Goal: Information Seeking & Learning: Learn about a topic

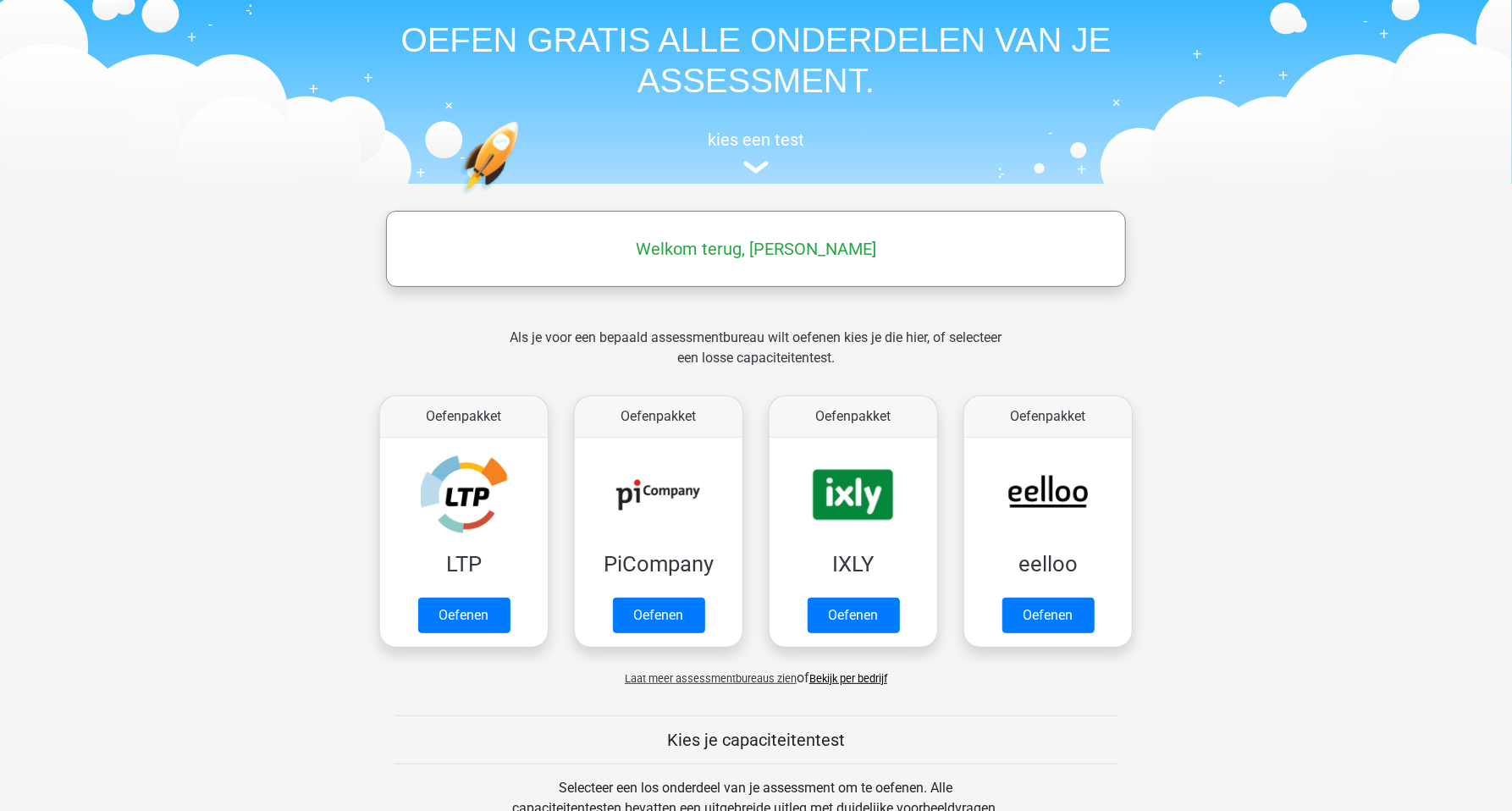
scroll to position [60, 0]
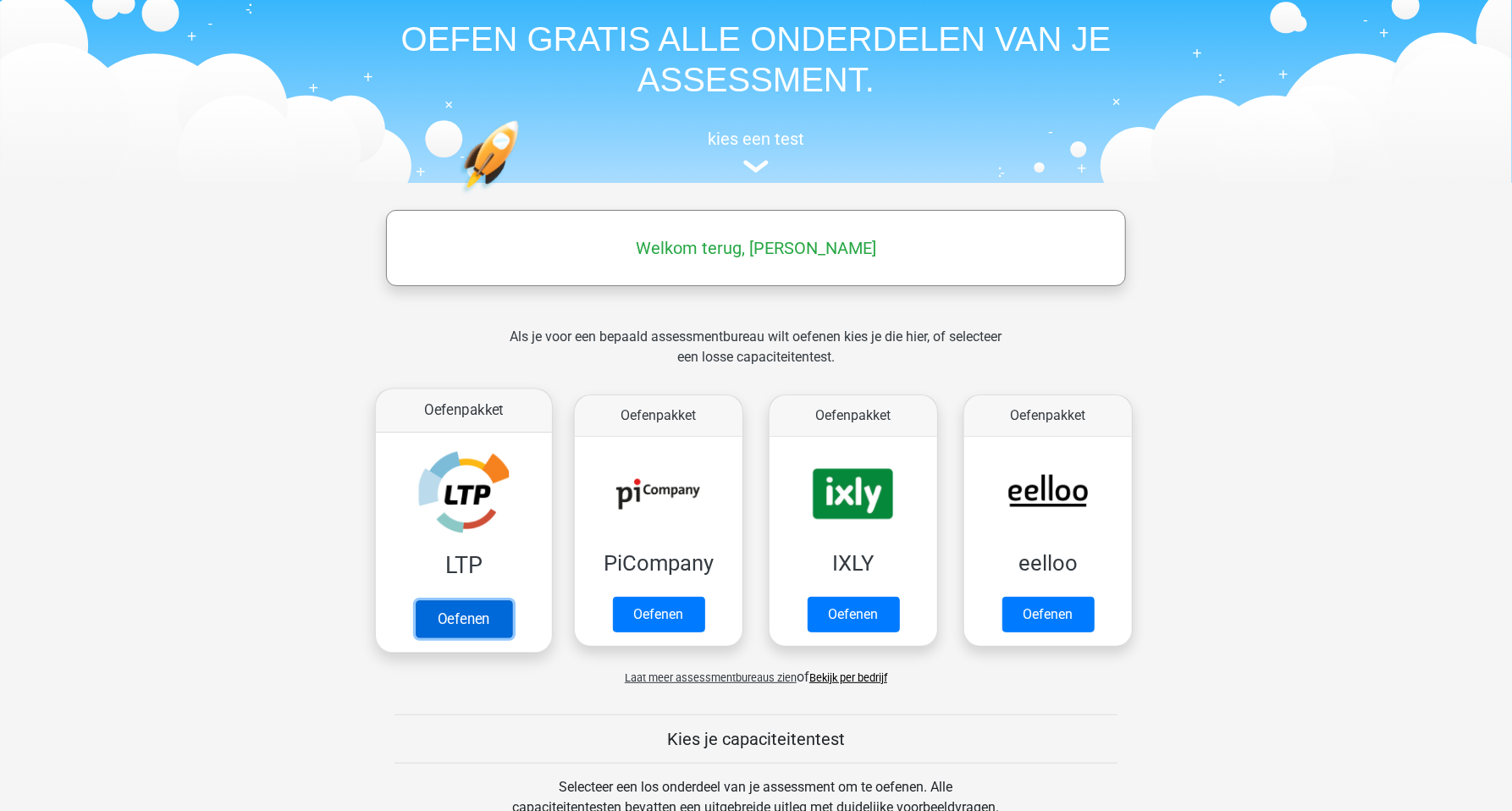
click at [464, 614] on link "Oefenen" at bounding box center [463, 618] width 96 height 37
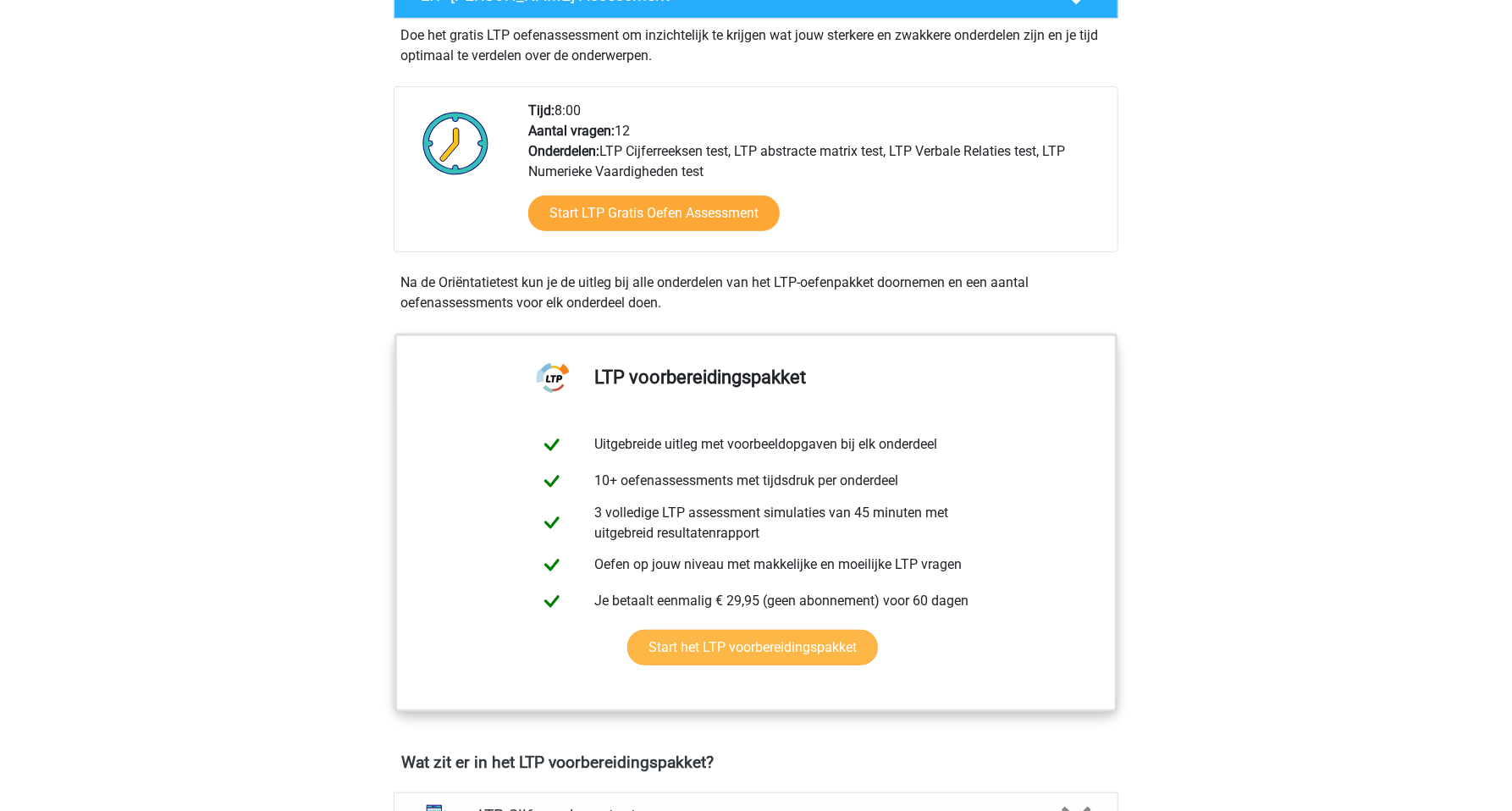
scroll to position [357, 0]
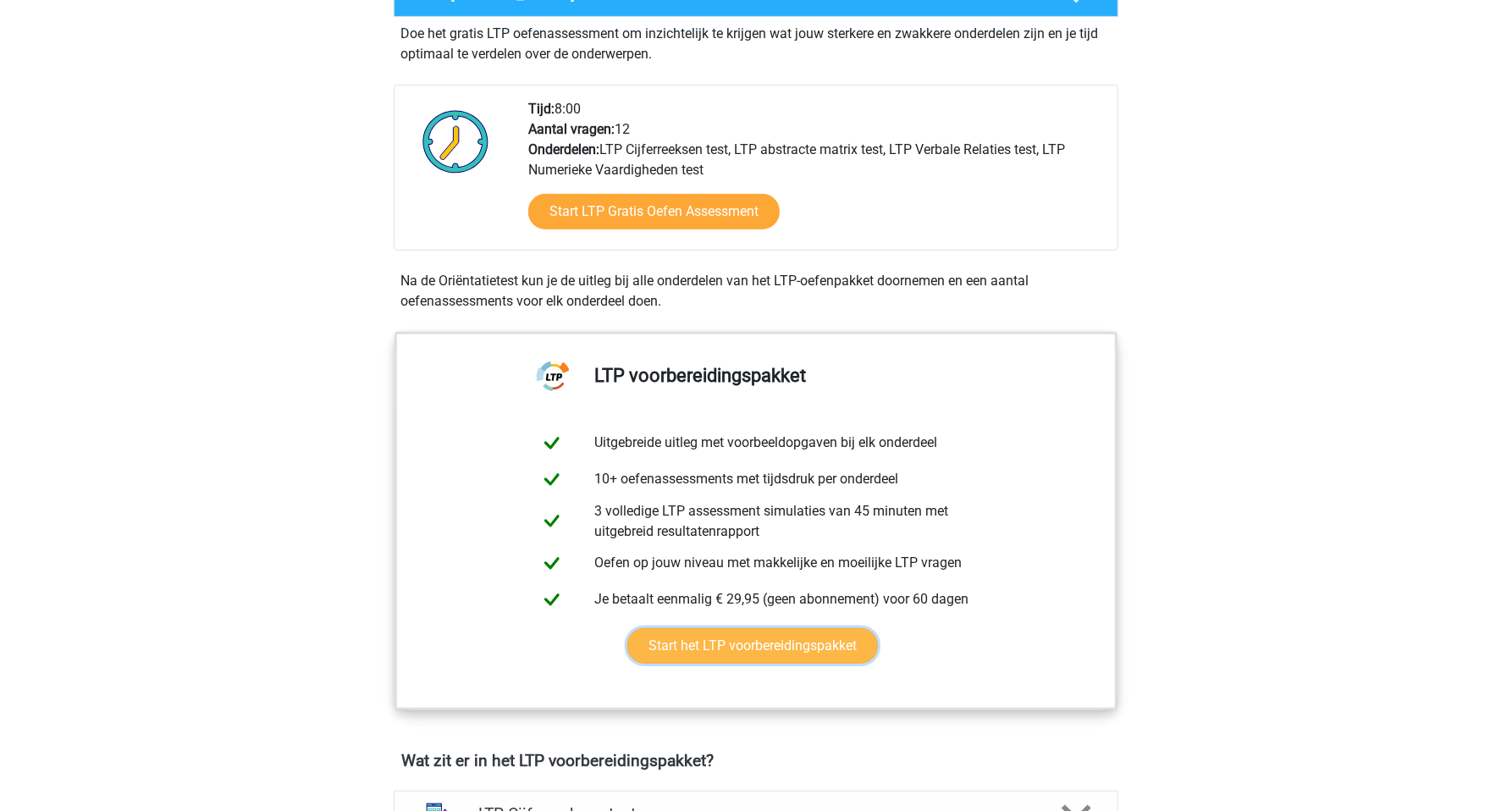
click at [766, 642] on link "Start het LTP voorbereidingspakket" at bounding box center [753, 646] width 251 height 36
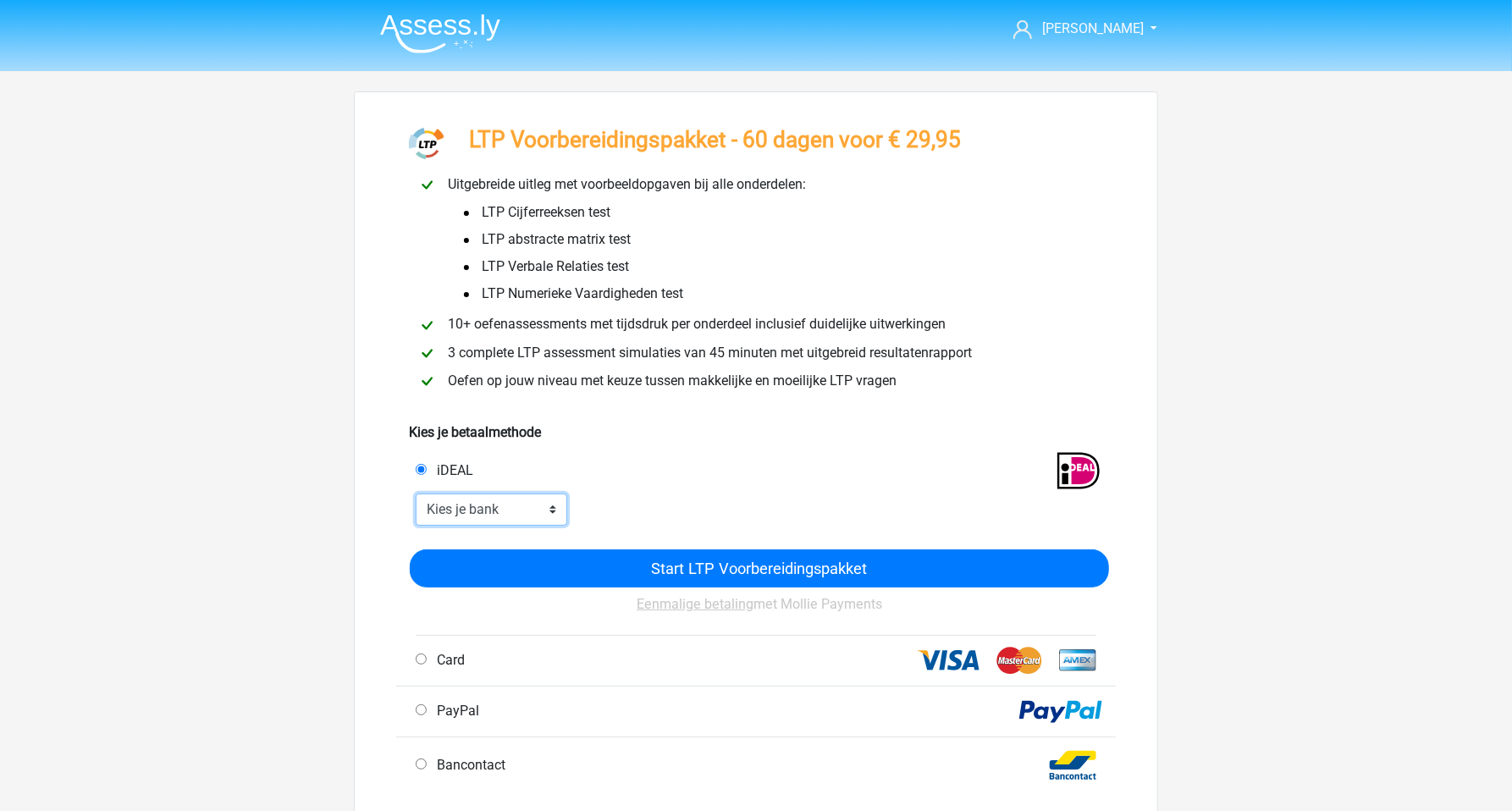
click at [554, 510] on select "Kies je bank ABN AMRO ING Rabobank ASN Bank bunq Knab N26 NN Regiobank Revolut …" at bounding box center [491, 509] width 151 height 32
select select "ideal_INGBNL2A"
click at [416, 494] on select "Kies je bank ABN AMRO ING Rabobank ASN Bank bunq Knab N26 NN Regiobank Revolut …" at bounding box center [491, 509] width 151 height 32
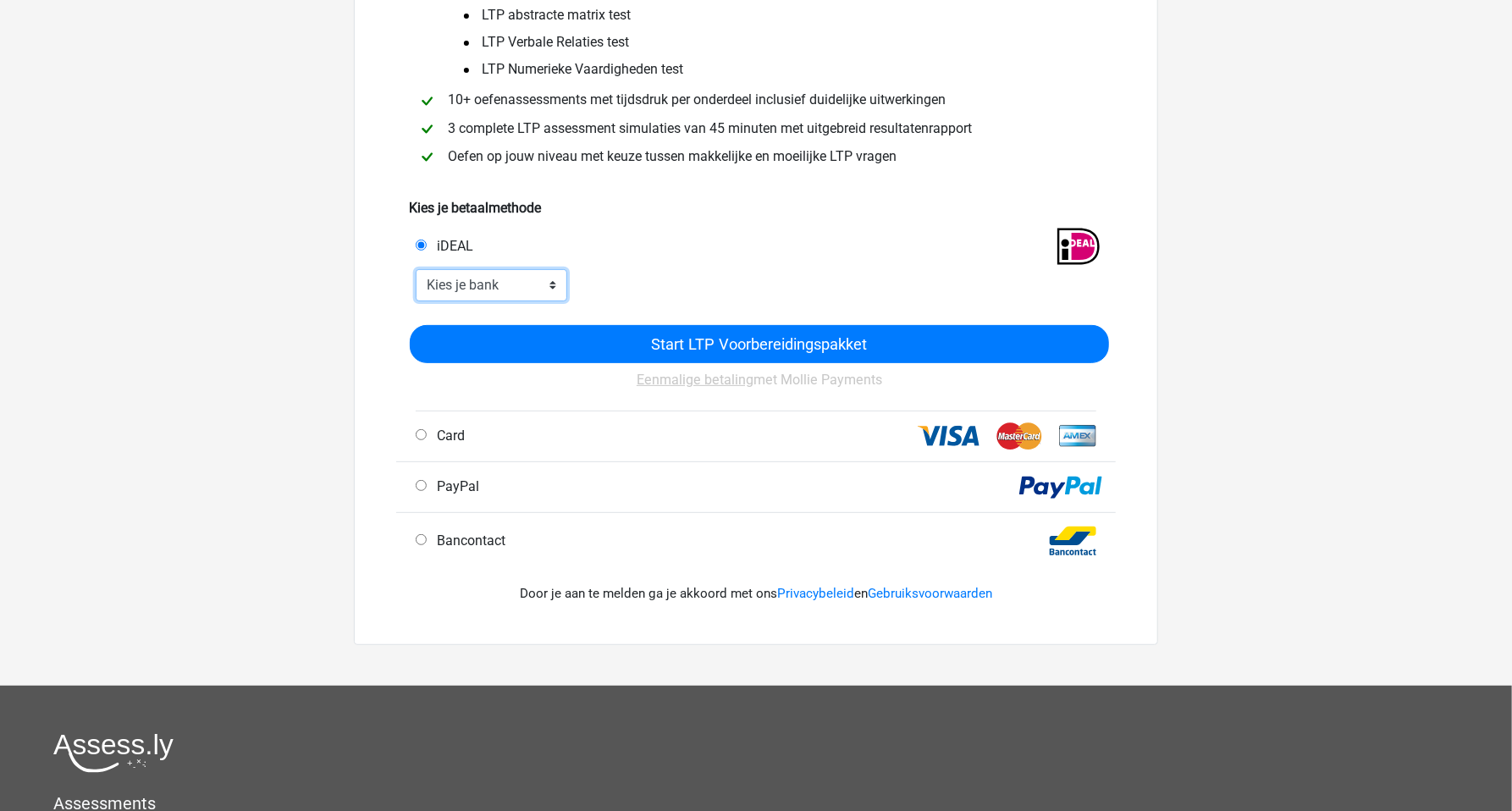
scroll to position [238, 0]
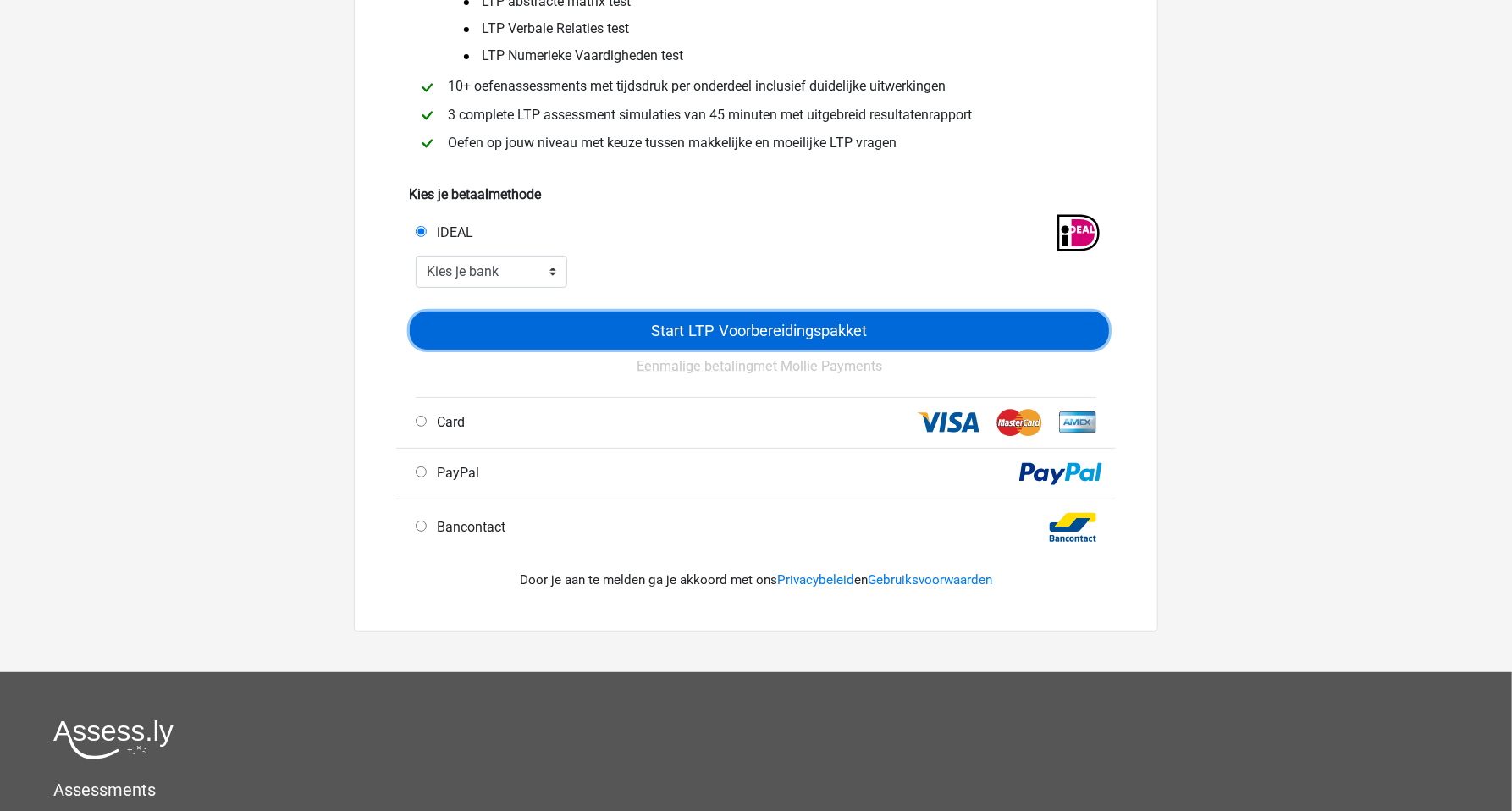
click at [732, 332] on input "Start LTP Voorbereidingspakket" at bounding box center [758, 330] width 699 height 38
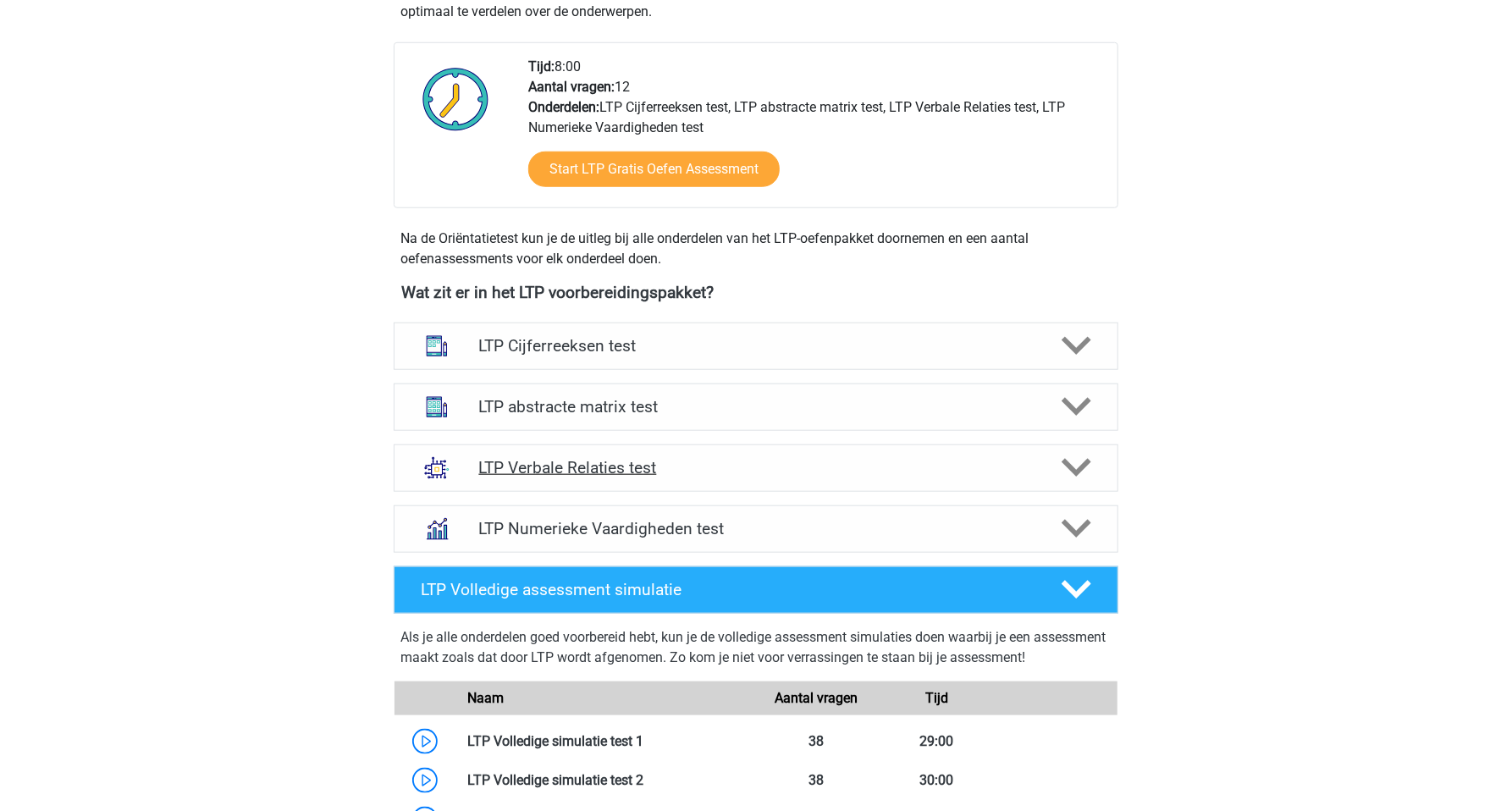
scroll to position [774, 0]
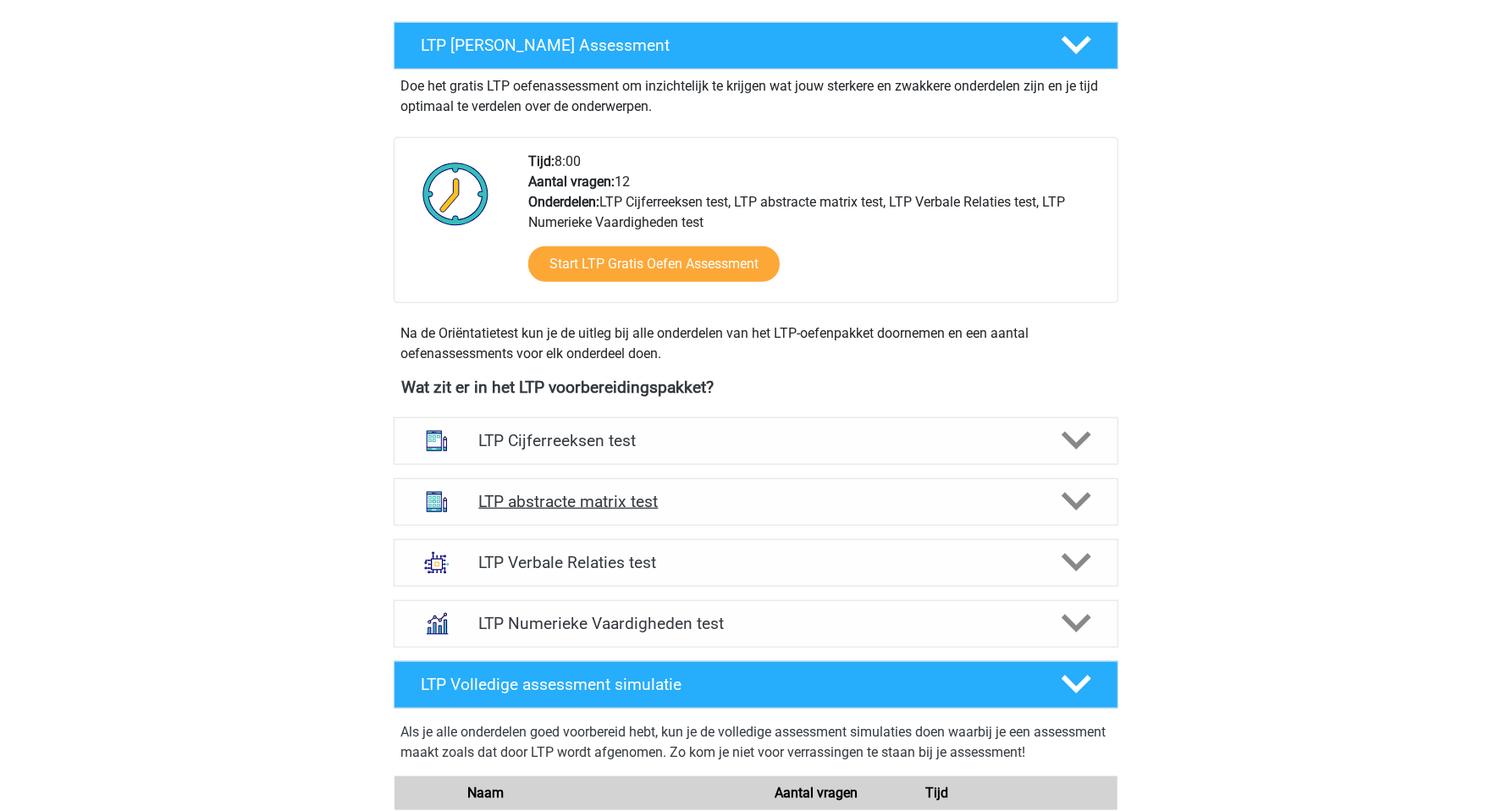
click at [618, 501] on h4 "LTP abstracte matrix test" at bounding box center [756, 502] width 555 height 20
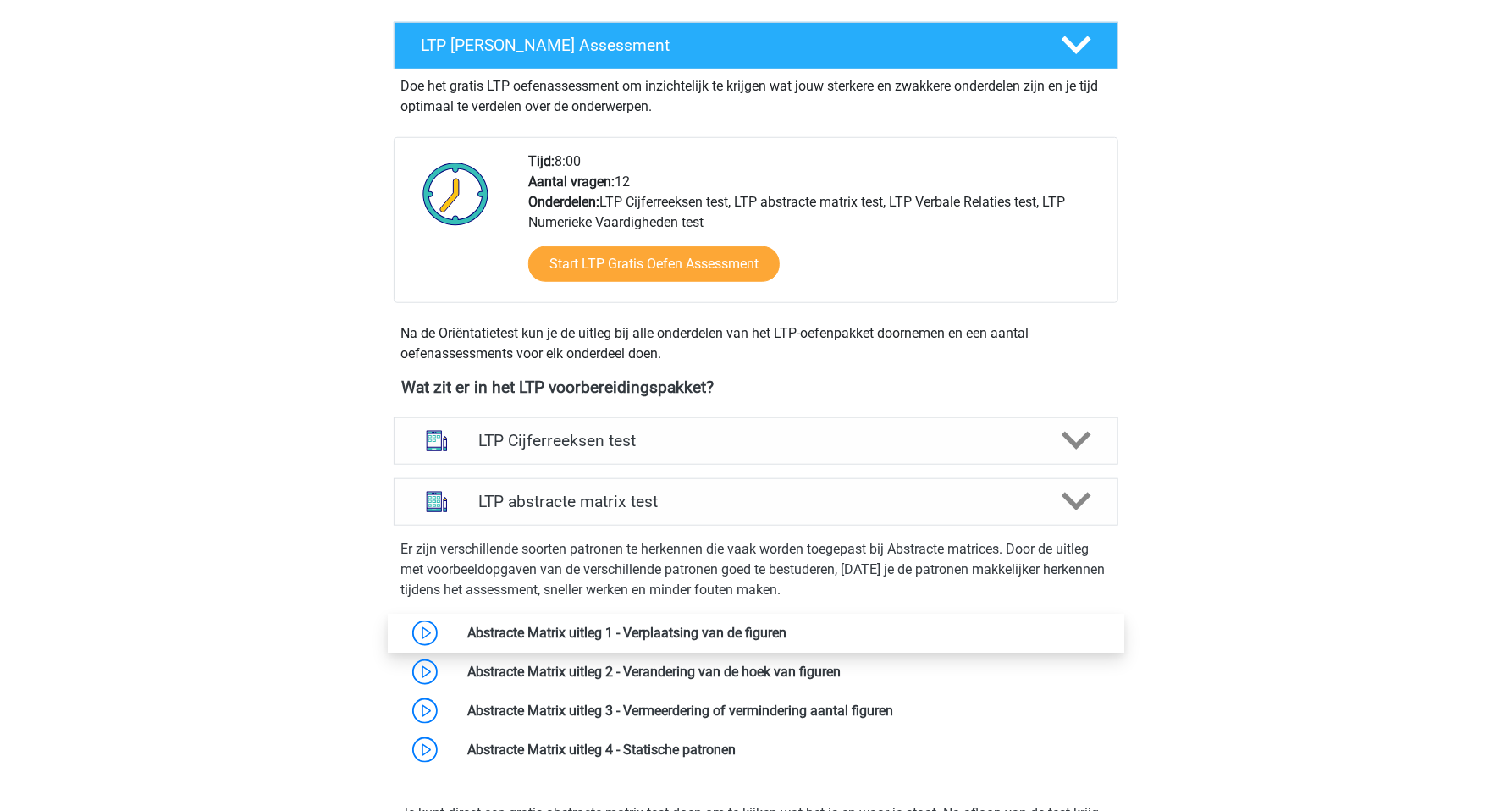
click at [786, 629] on link at bounding box center [786, 632] width 0 height 16
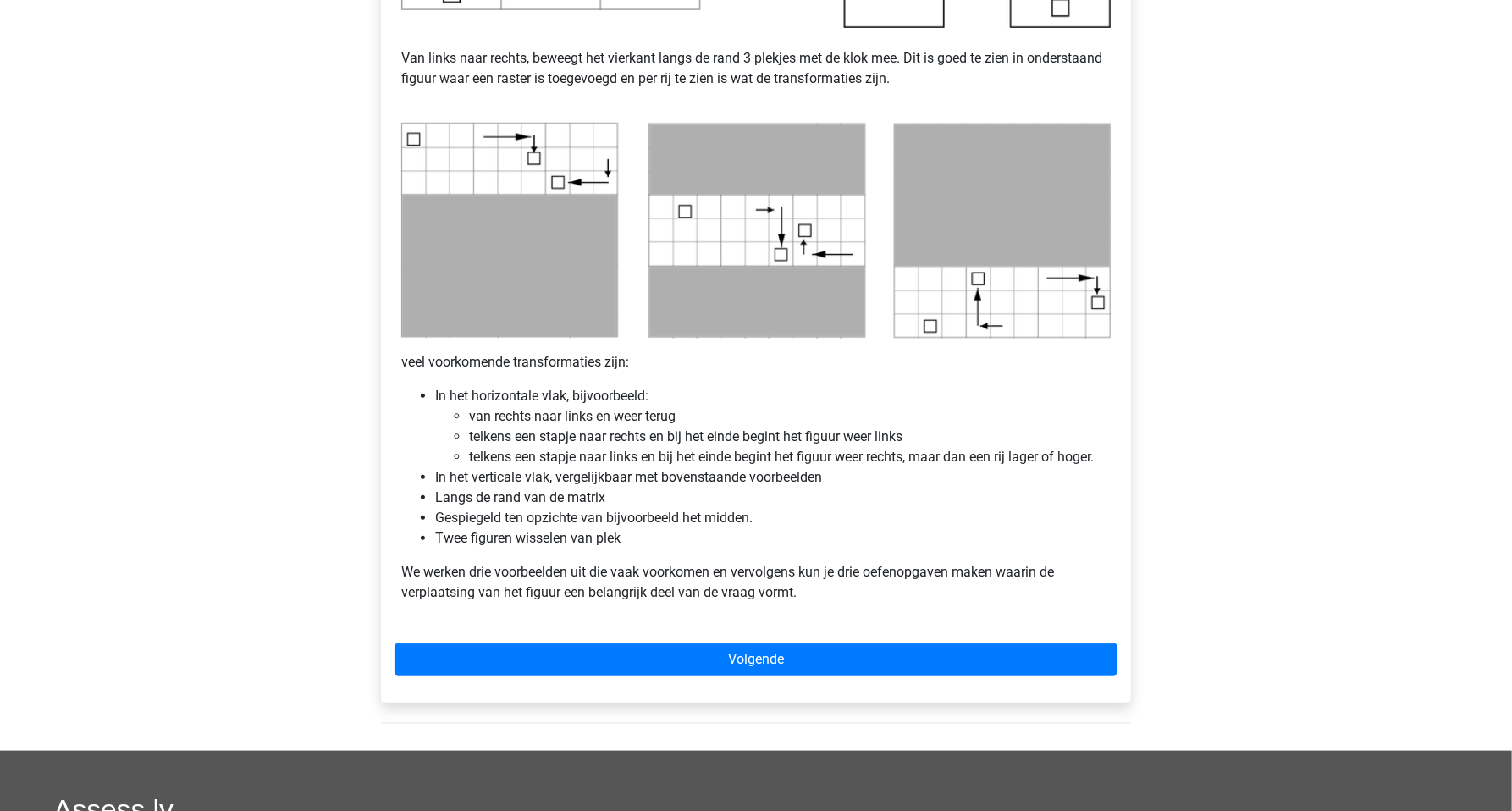
scroll to position [774, 0]
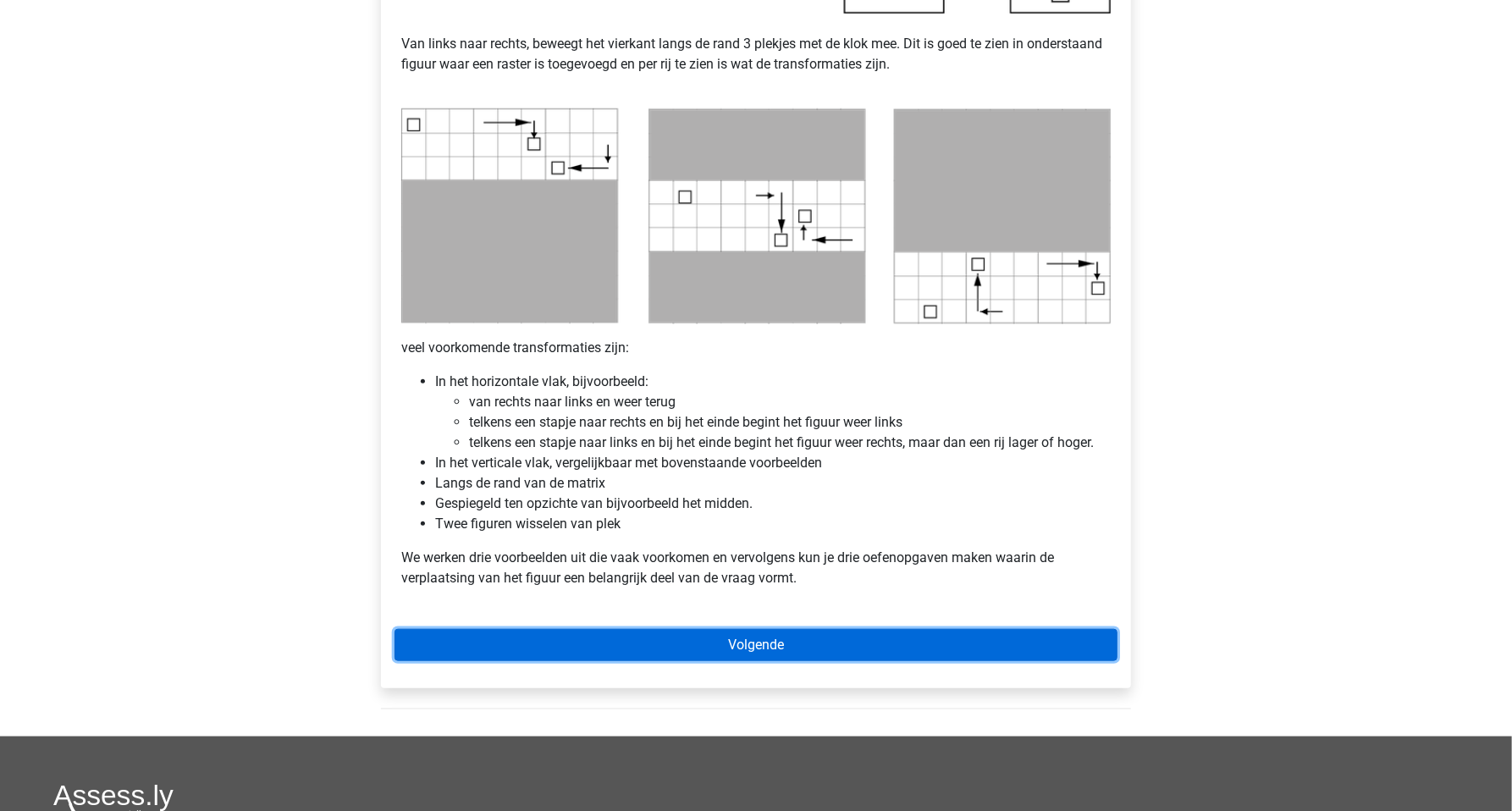
click at [750, 645] on link "Volgende" at bounding box center [756, 645] width 723 height 32
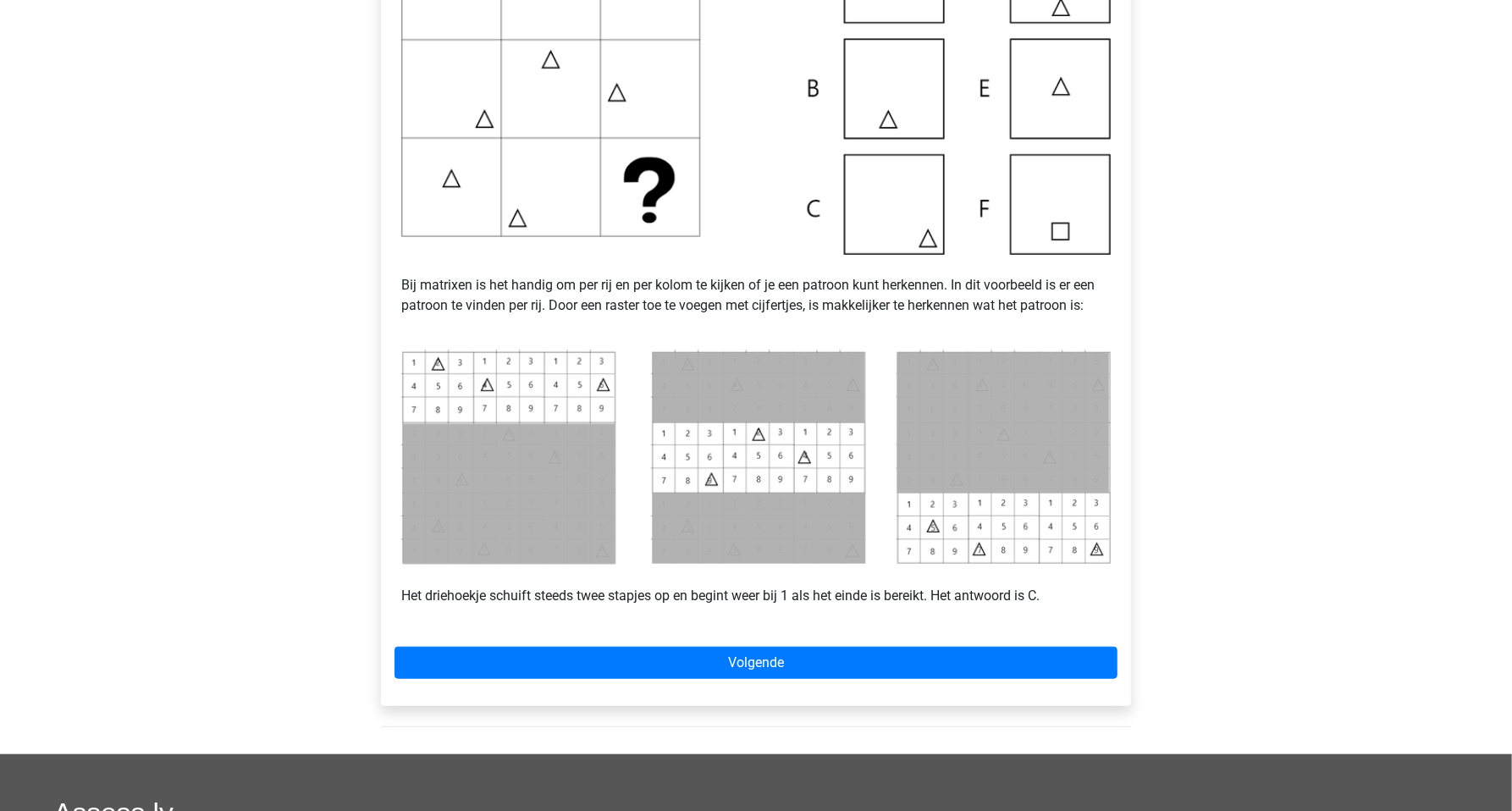
scroll to position [476, 0]
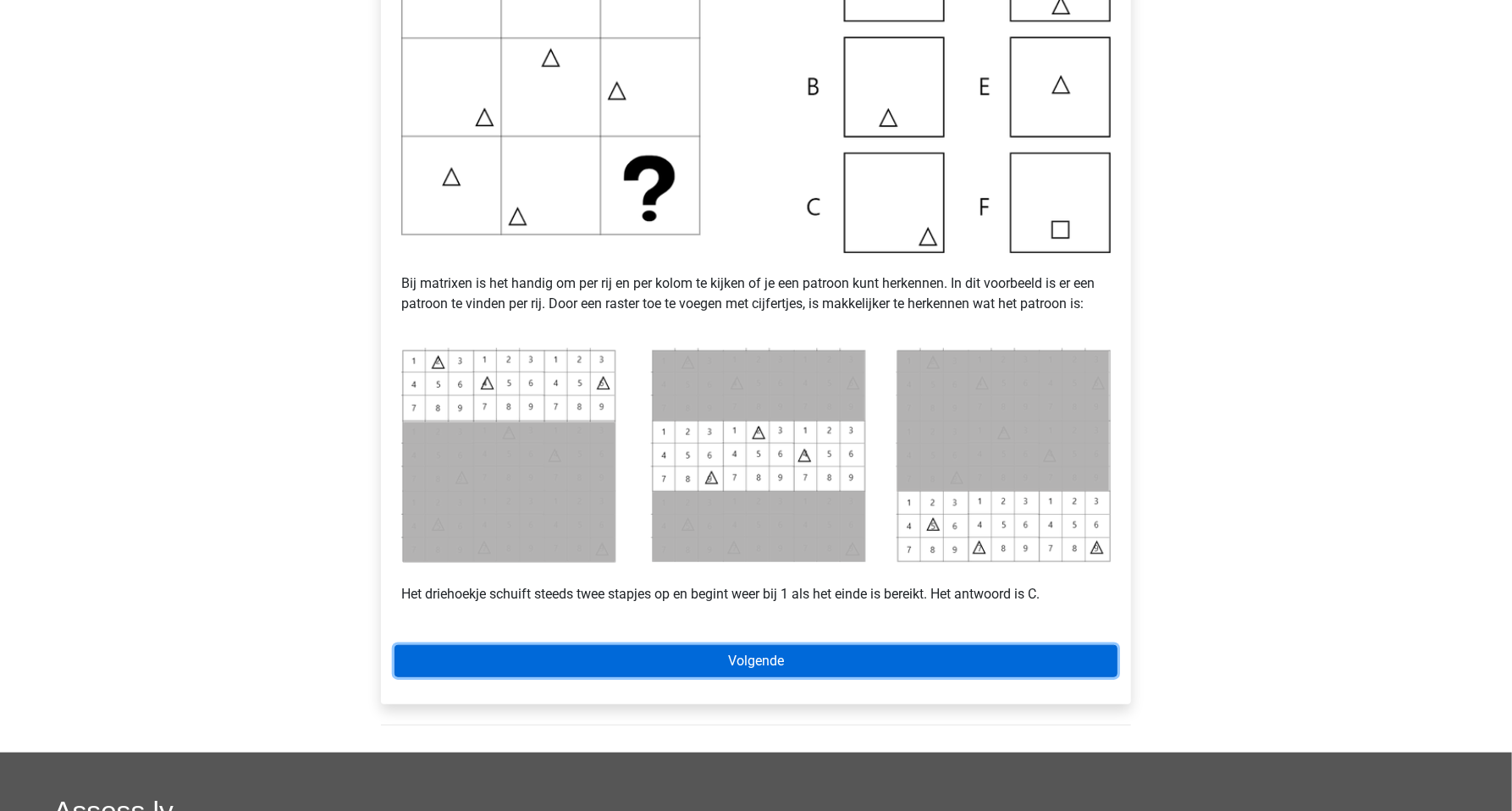
click at [750, 668] on link "Volgende" at bounding box center [756, 661] width 723 height 32
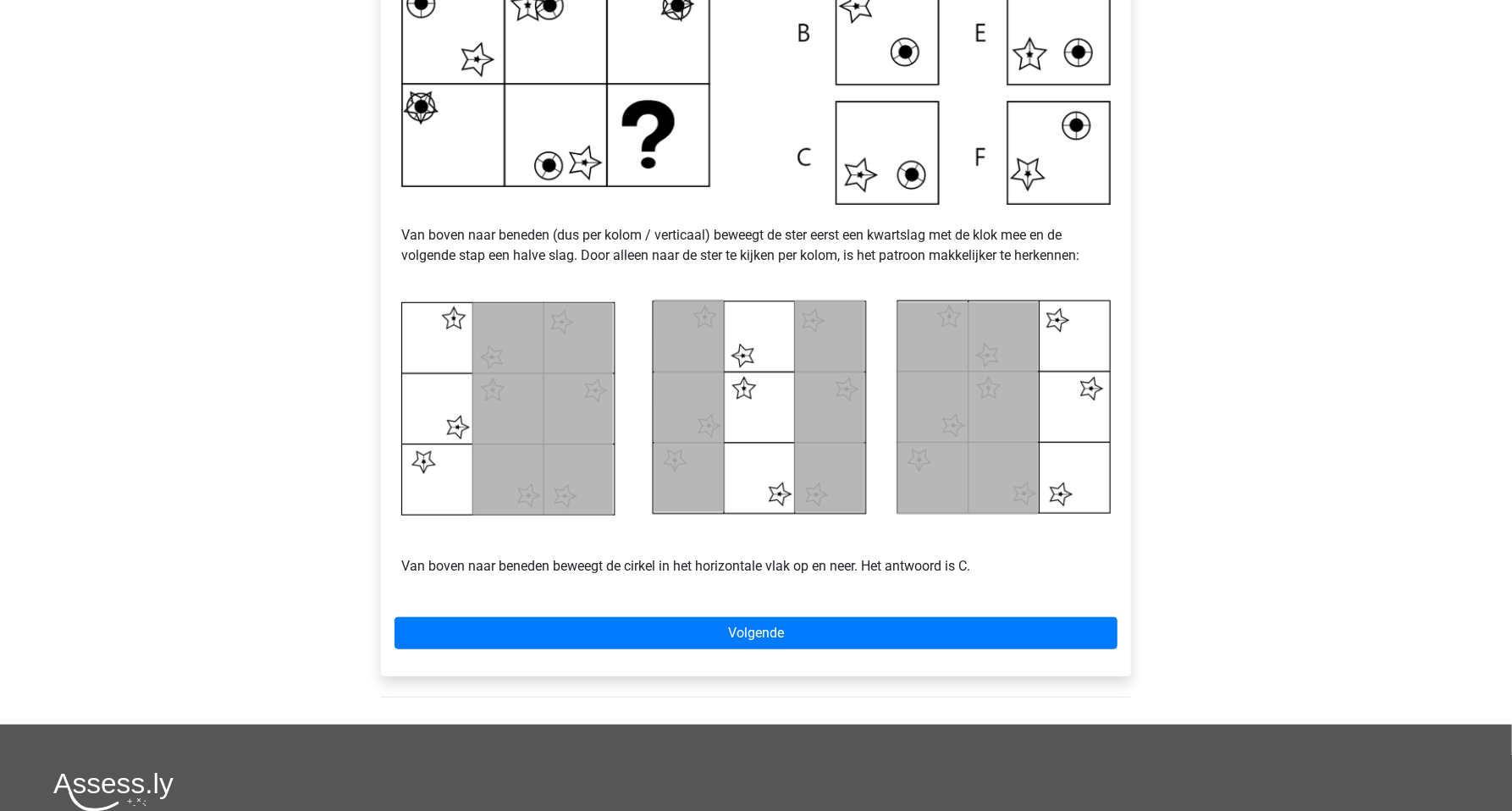
scroll to position [536, 0]
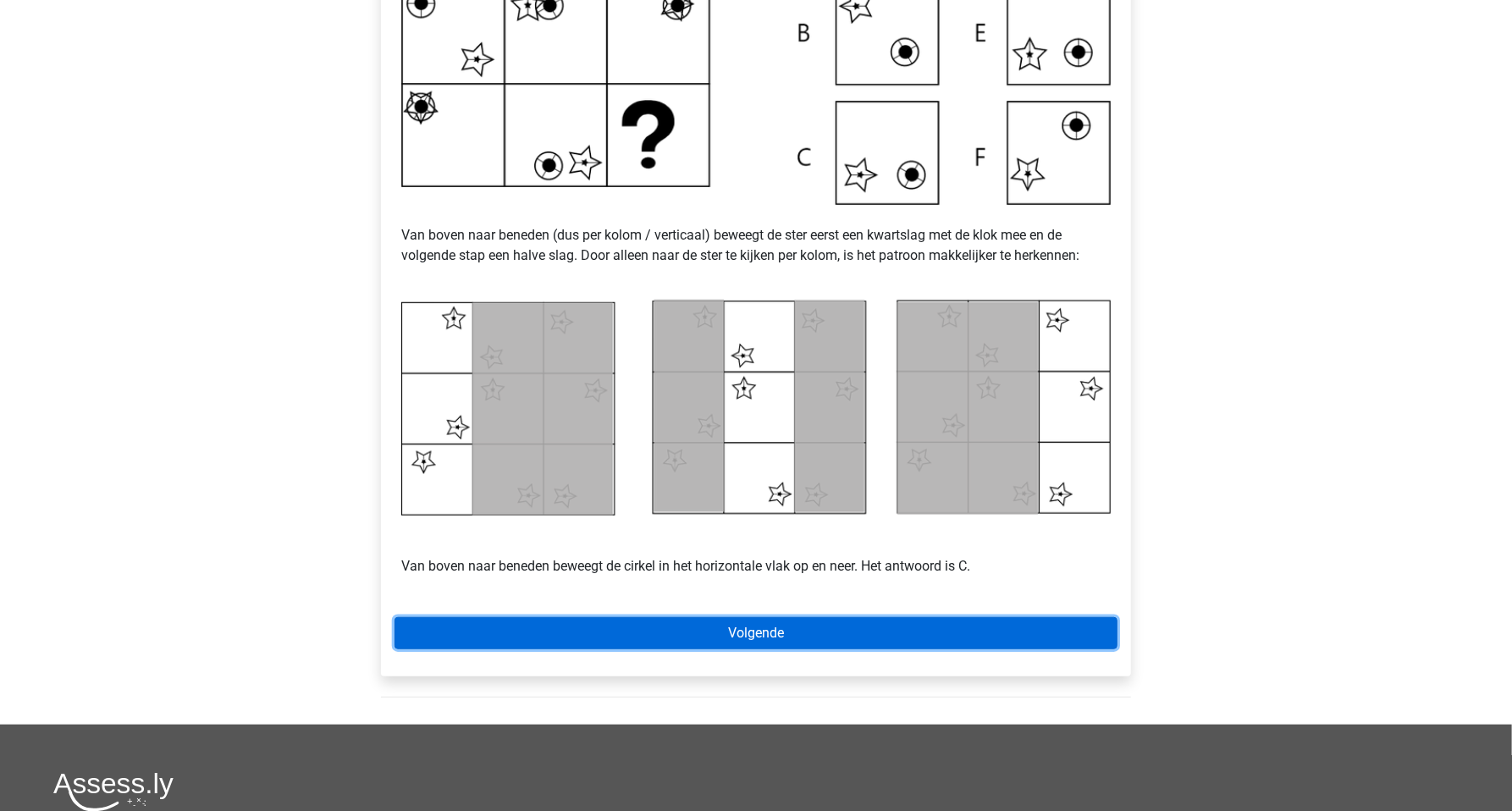
click at [755, 631] on link "Volgende" at bounding box center [756, 633] width 723 height 32
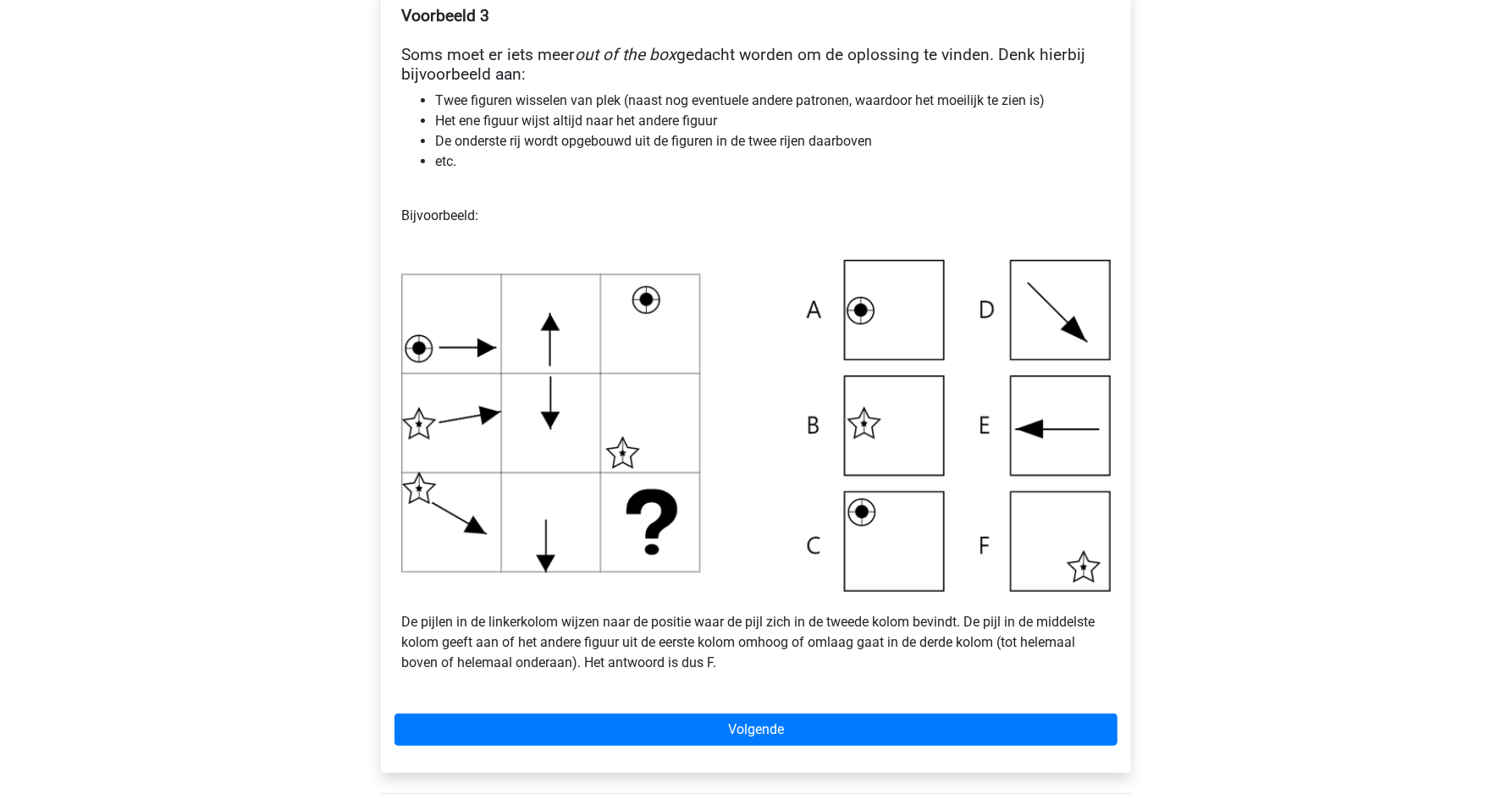
scroll to position [357, 0]
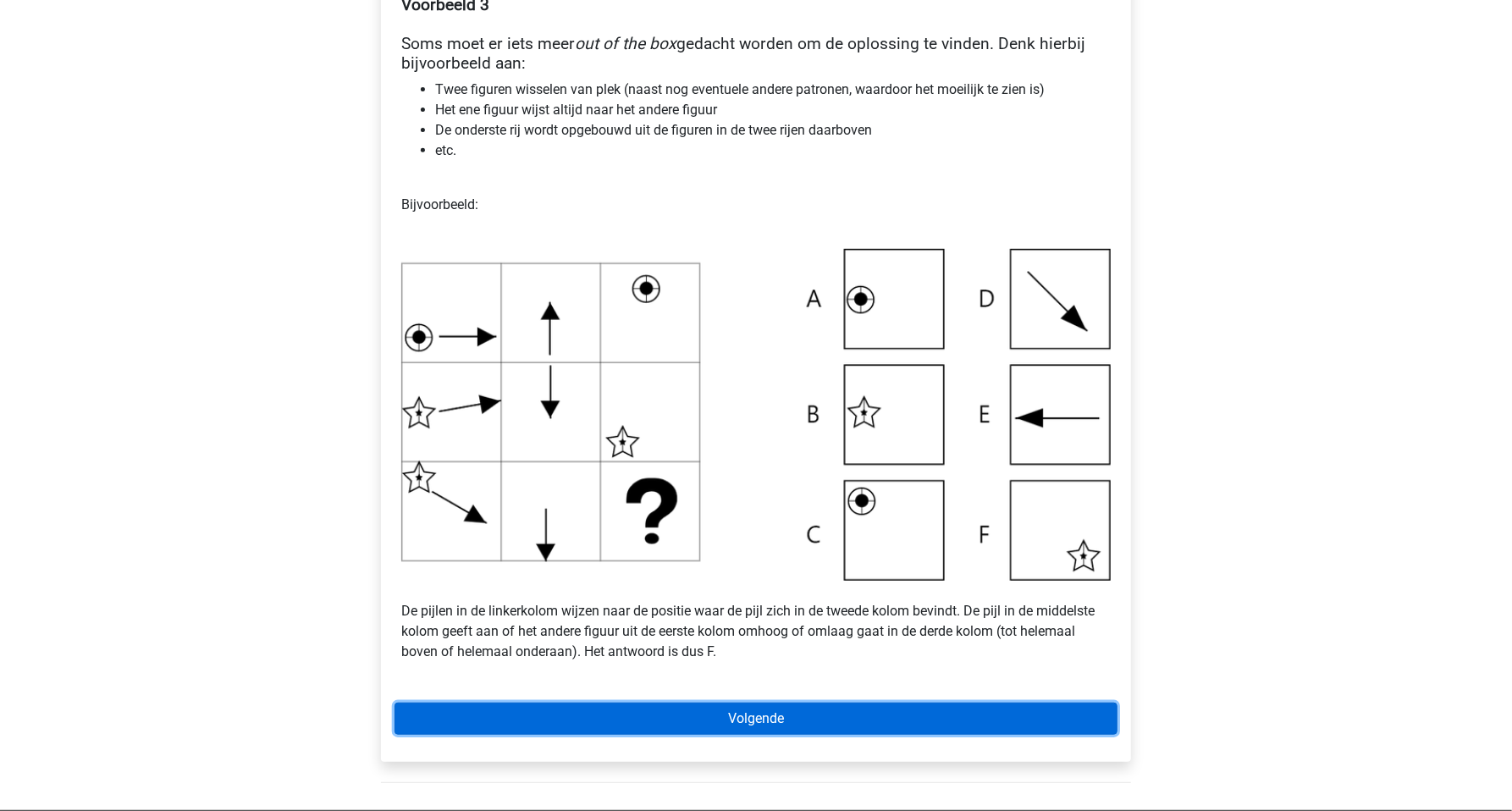
click at [766, 711] on link "Volgende" at bounding box center [756, 719] width 723 height 32
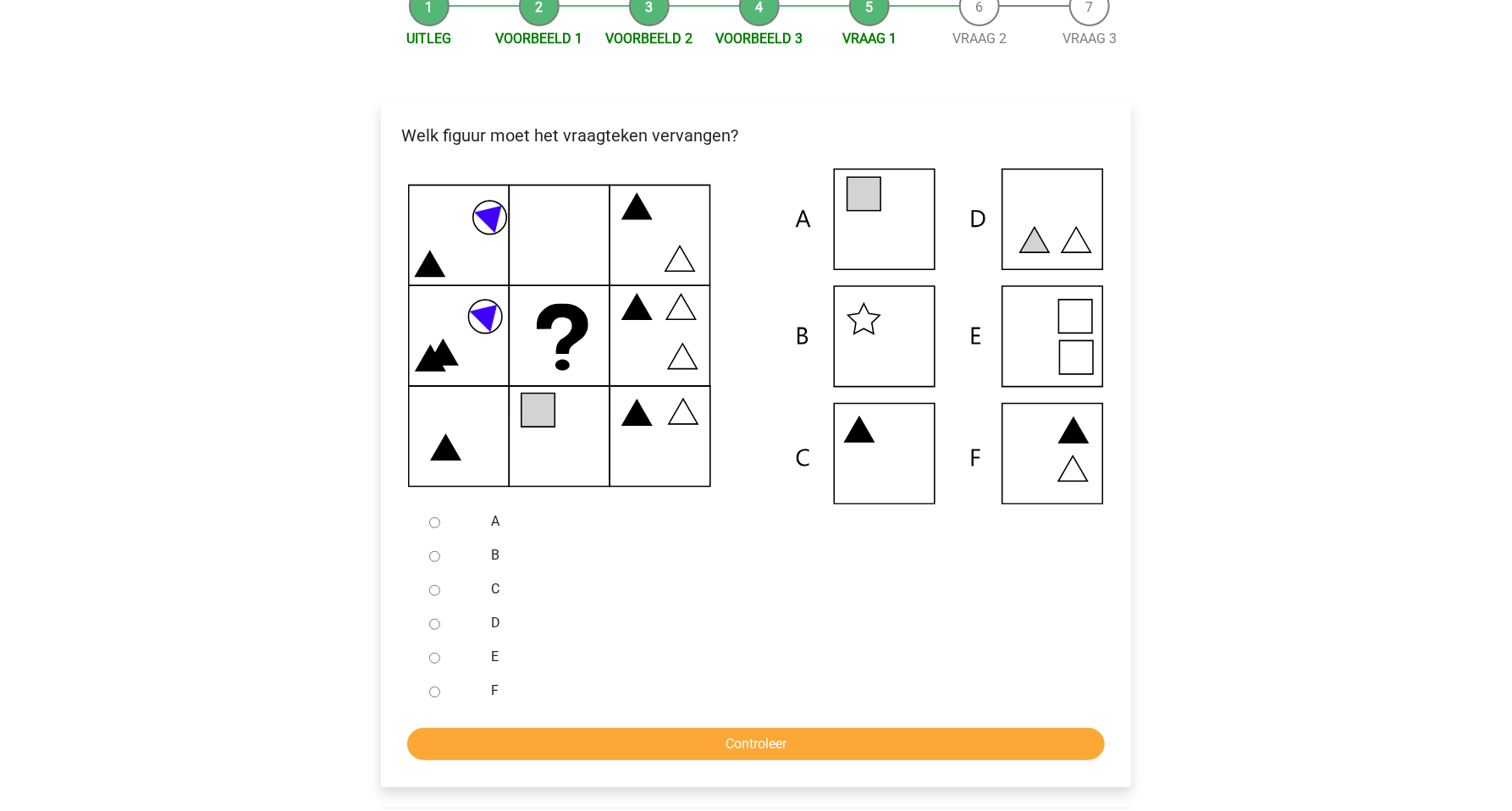
scroll to position [238, 0]
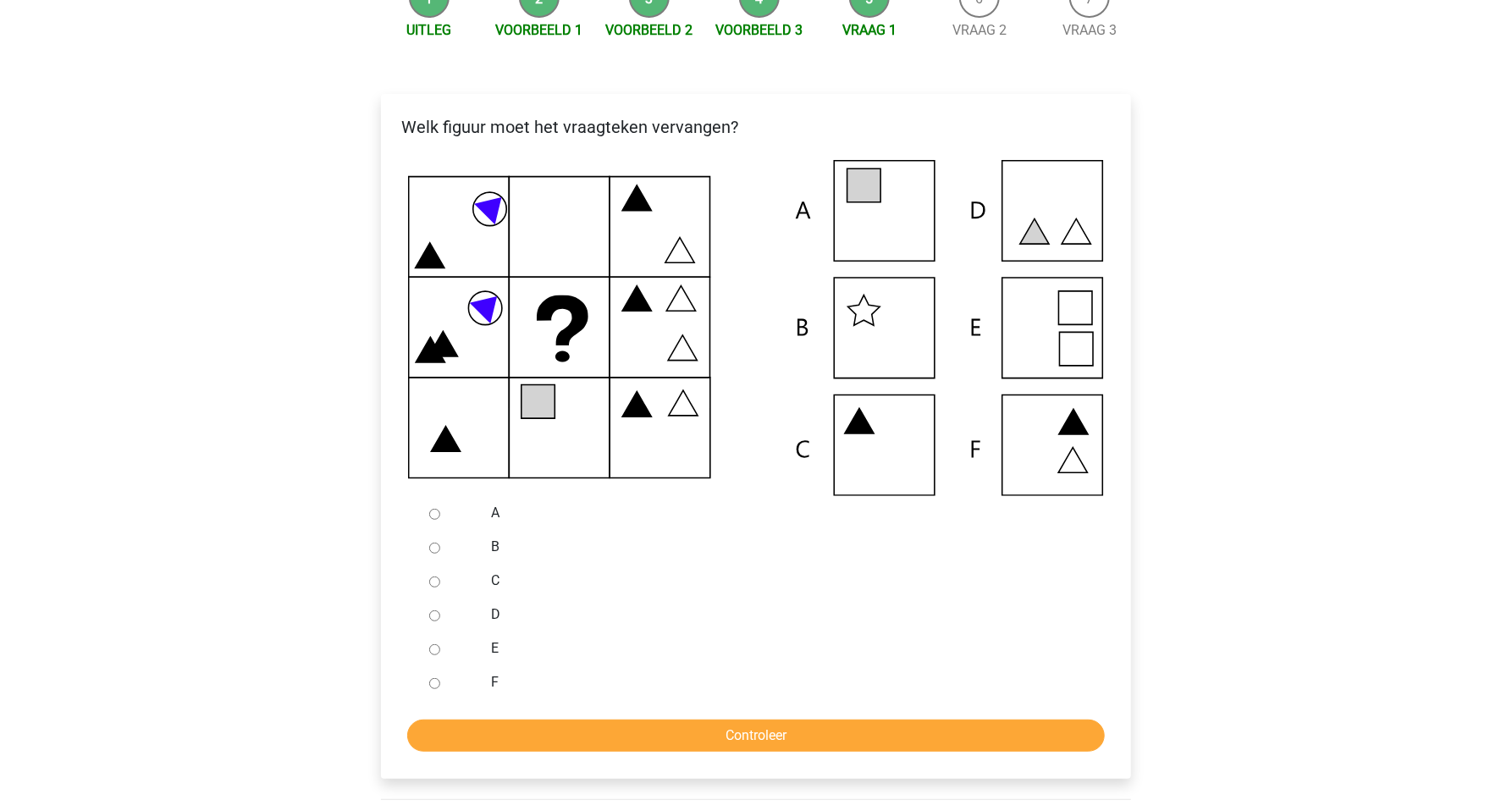
click at [438, 516] on input "A" at bounding box center [434, 514] width 11 height 11
radio input "true"
click at [736, 730] on input "Controleer" at bounding box center [756, 735] width 698 height 32
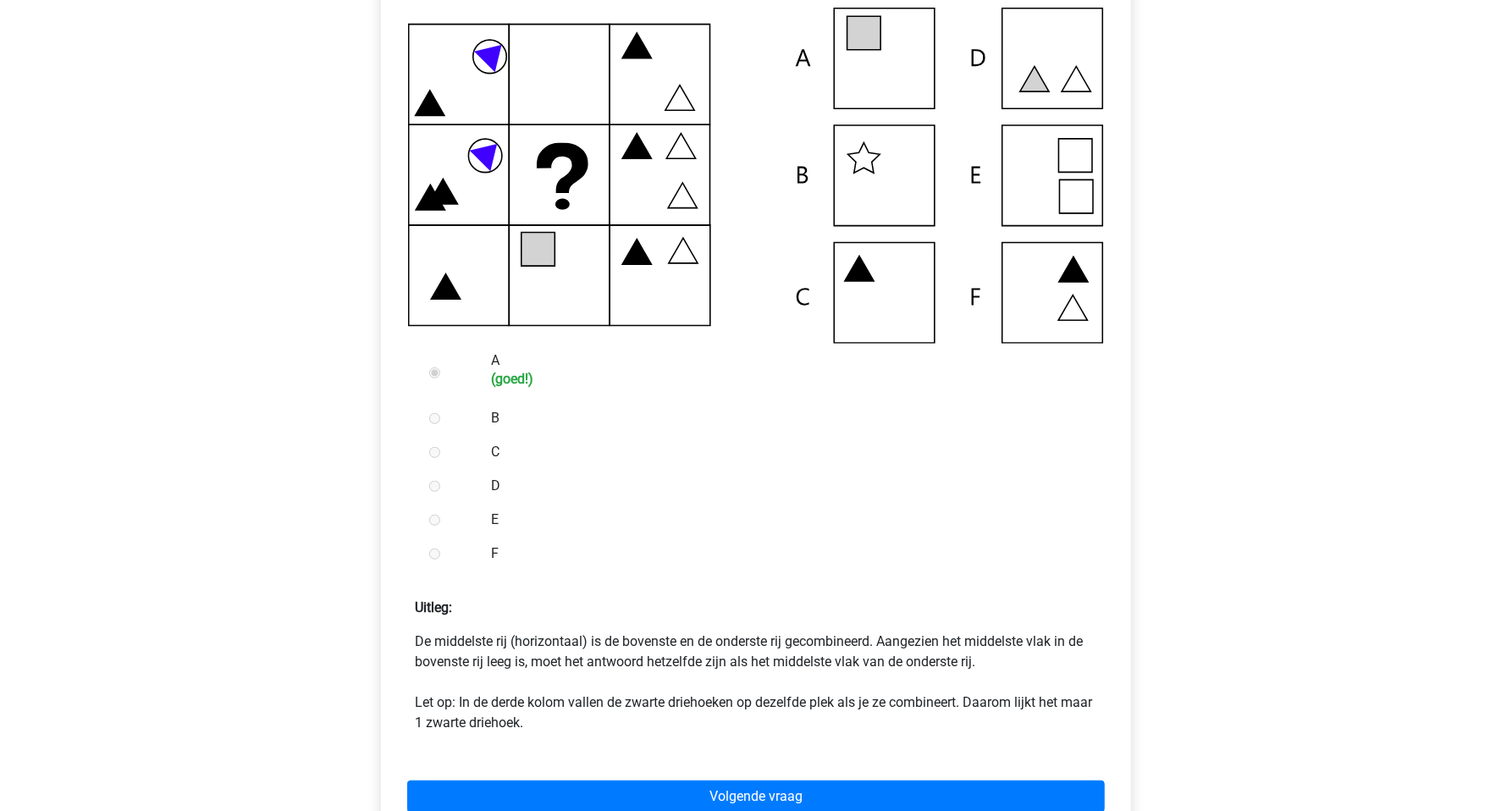
scroll to position [416, 0]
